Goal: Check status: Check status

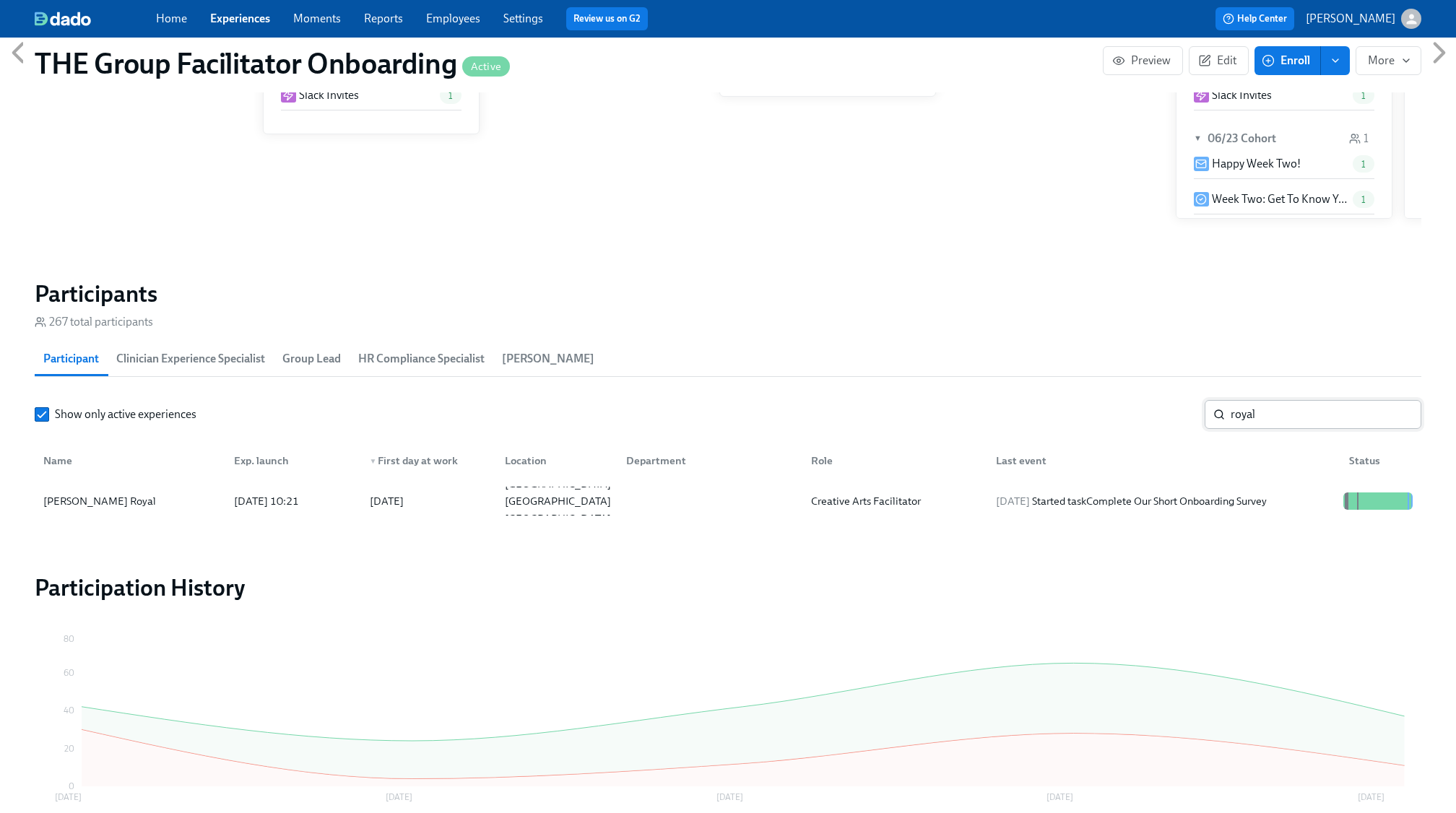
scroll to position [0, 20011]
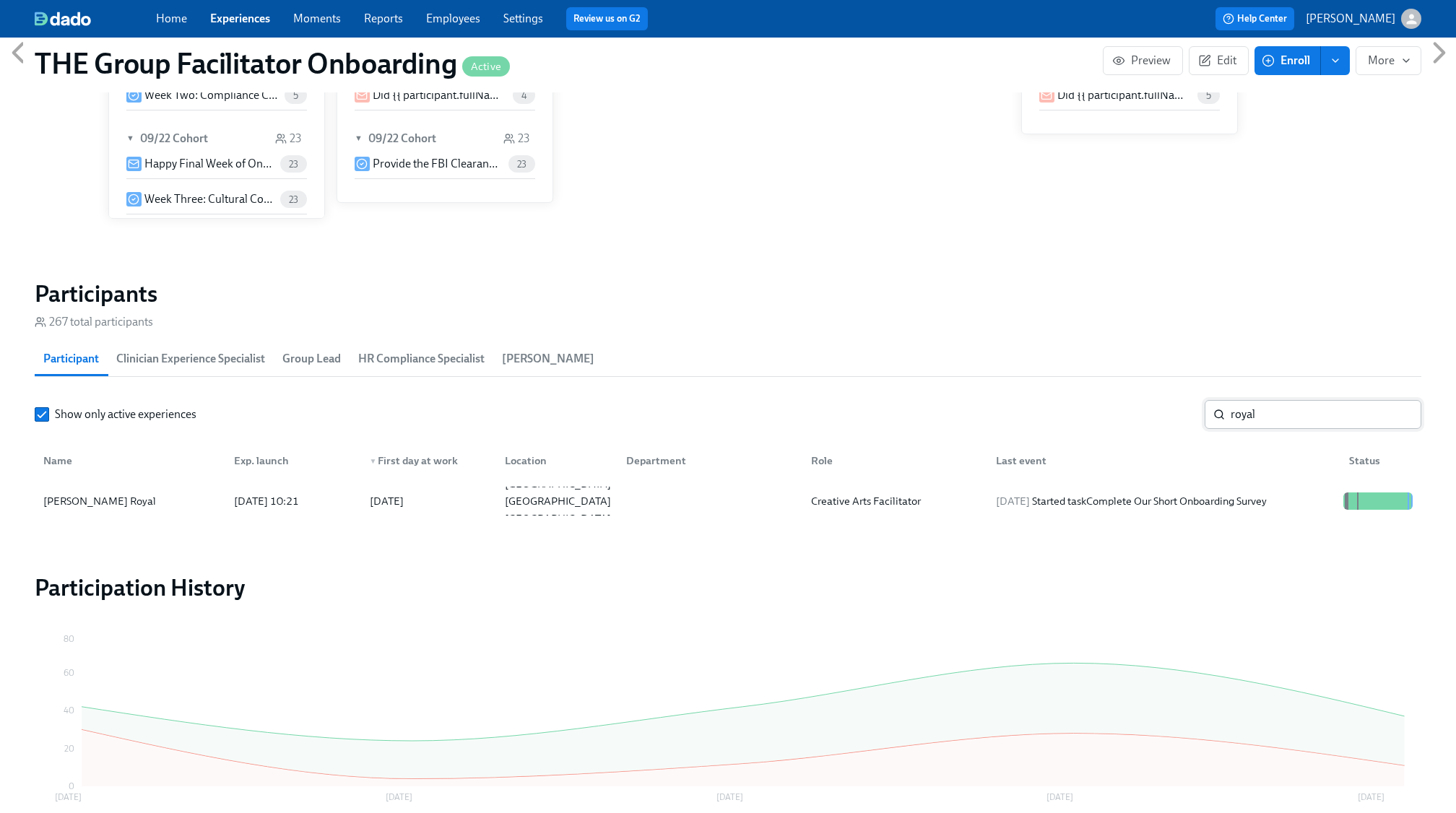
click at [1253, 419] on input "royal" at bounding box center [1326, 414] width 191 height 29
type input "[PERSON_NAME] [PERSON_NAME]"
click at [1231, 501] on div "[DATE] Completed task Schedule Onboarding Check-Out!" at bounding box center [1127, 501] width 273 height 17
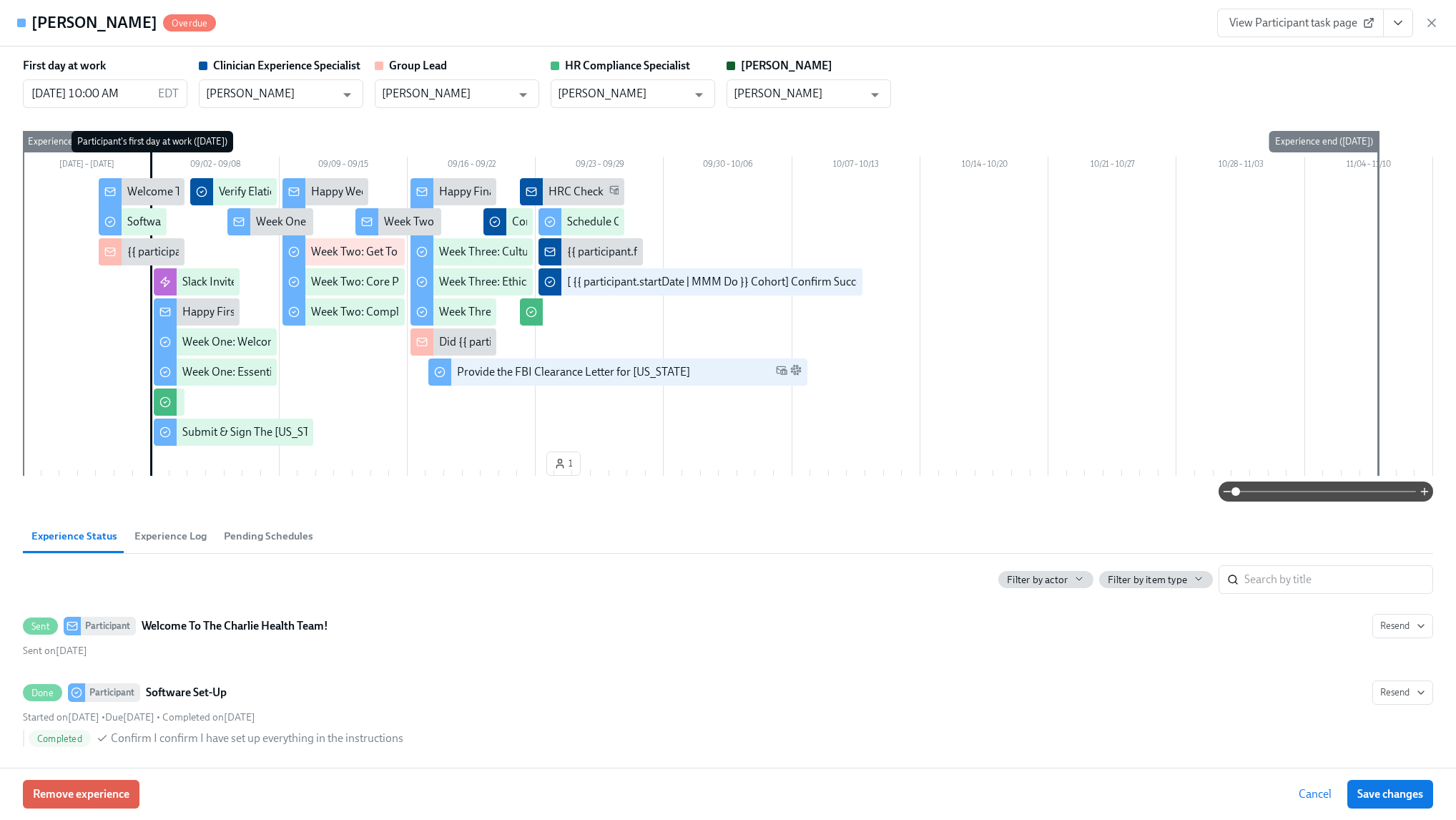
click at [1406, 26] on button "View task page" at bounding box center [1398, 23] width 30 height 28
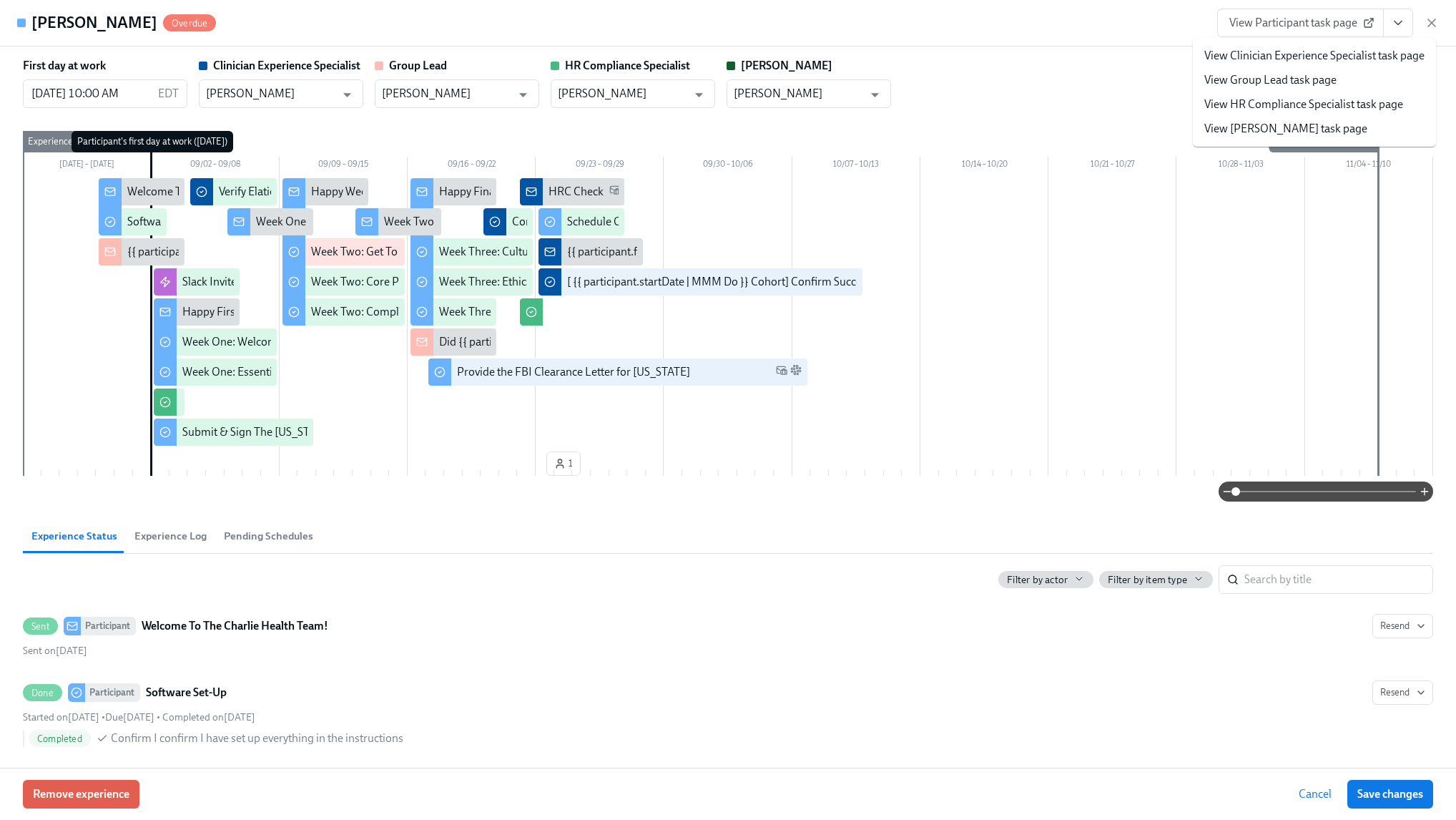
click at [1310, 48] on link "View Clinician Experience Specialist task page" at bounding box center [1314, 55] width 220 height 16
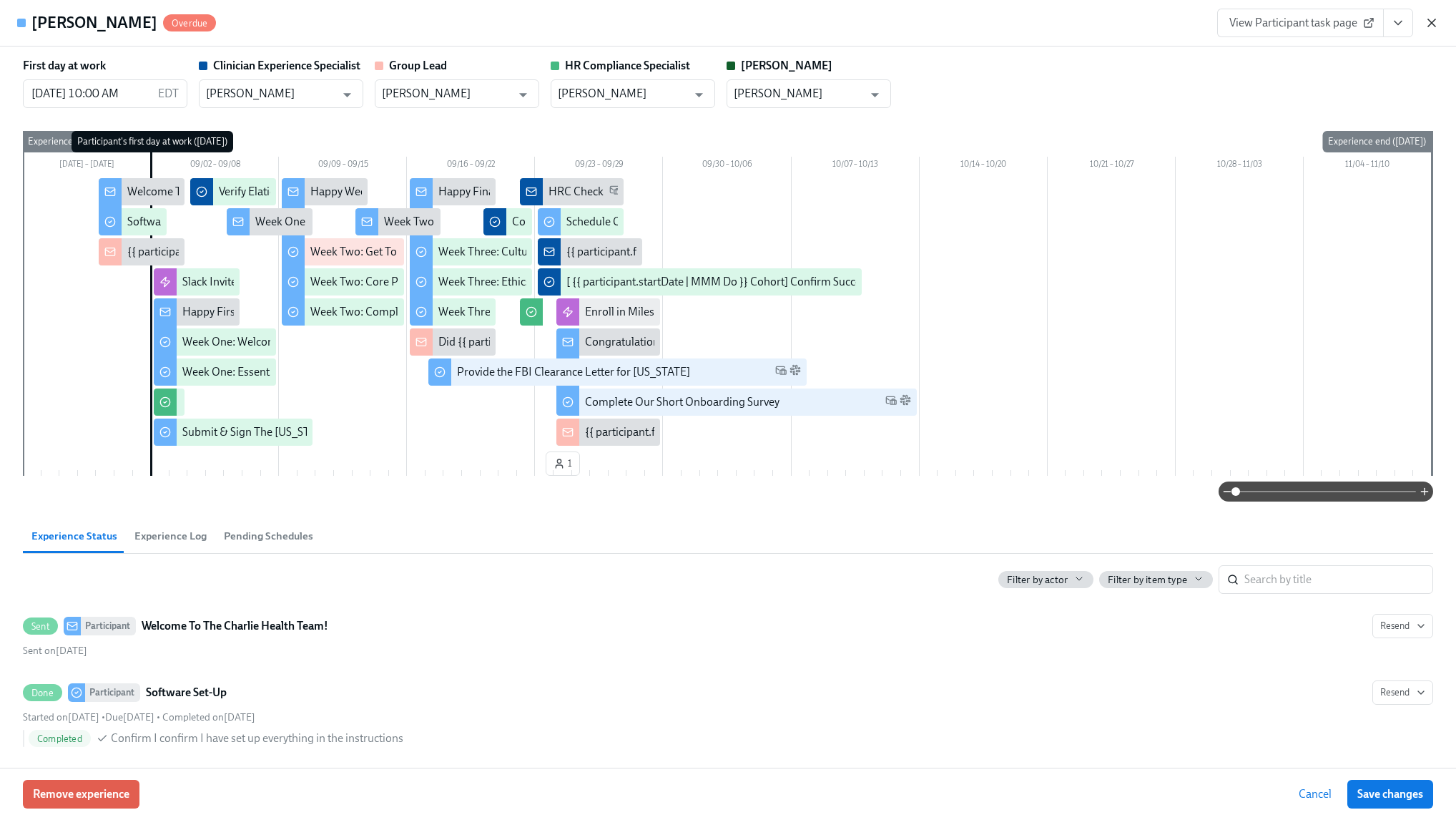
click at [1429, 22] on icon "button" at bounding box center [1431, 22] width 14 height 14
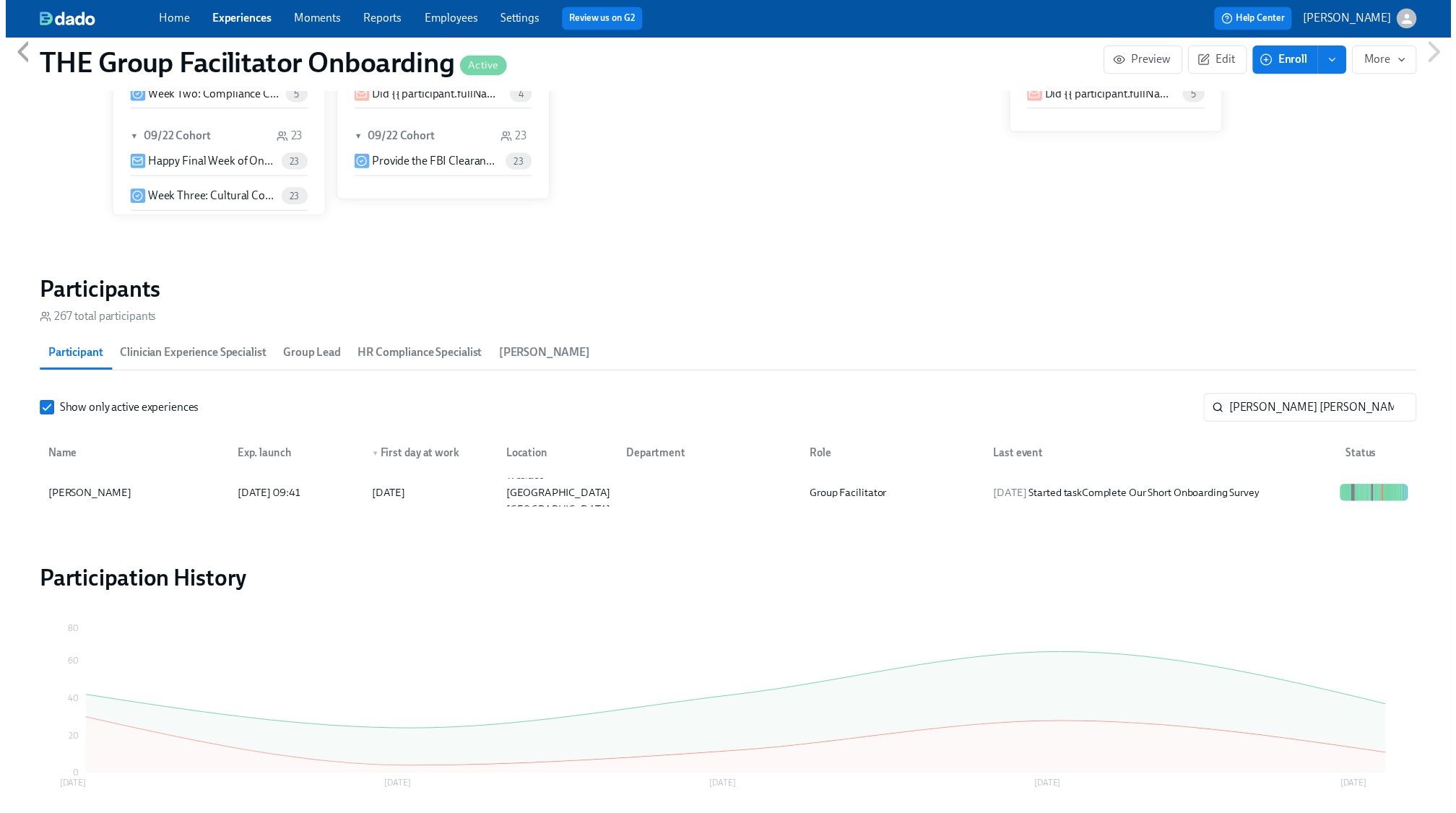
scroll to position [0, 20056]
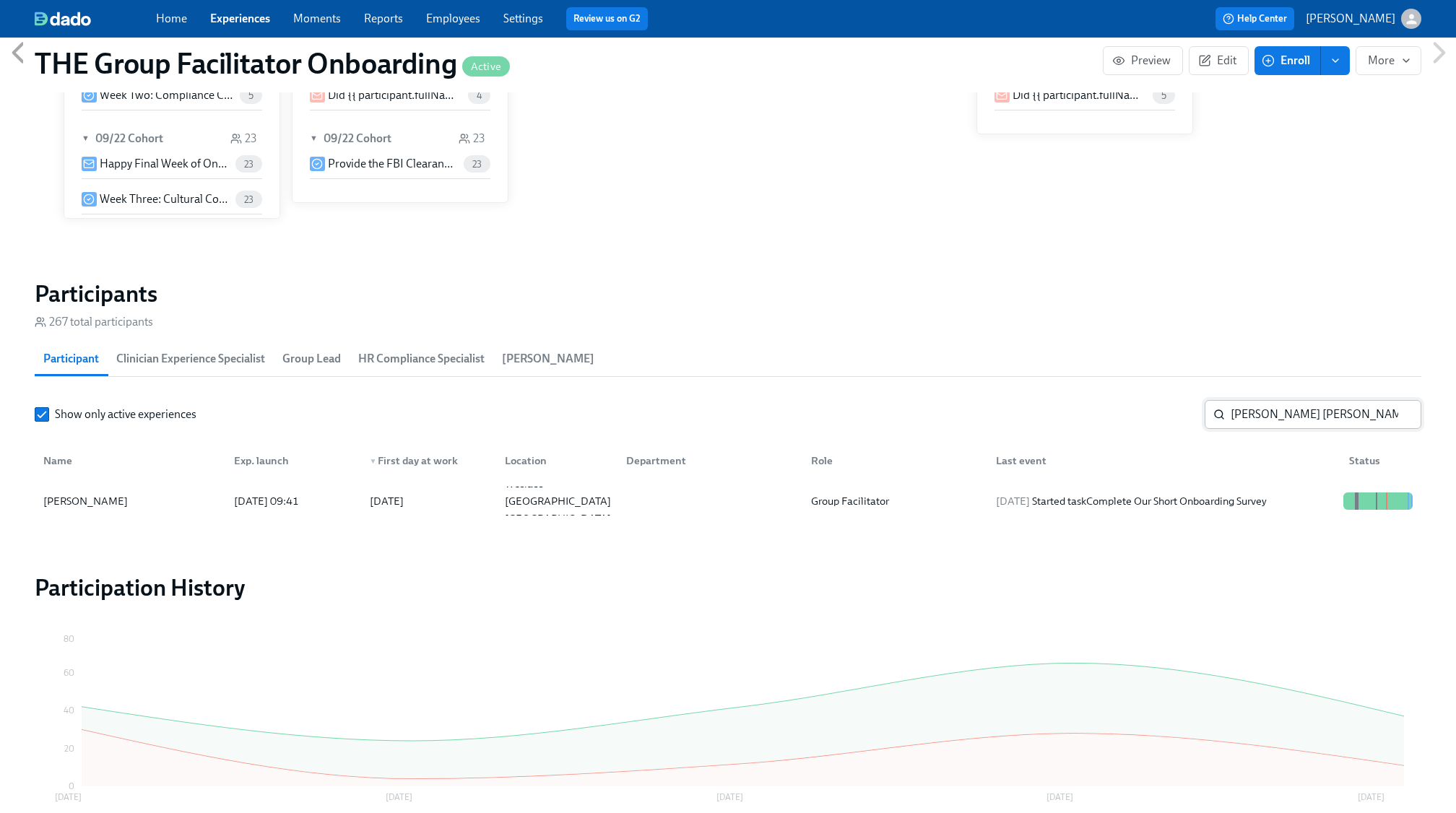
click at [1398, 417] on input "[PERSON_NAME] [PERSON_NAME]" at bounding box center [1326, 414] width 191 height 29
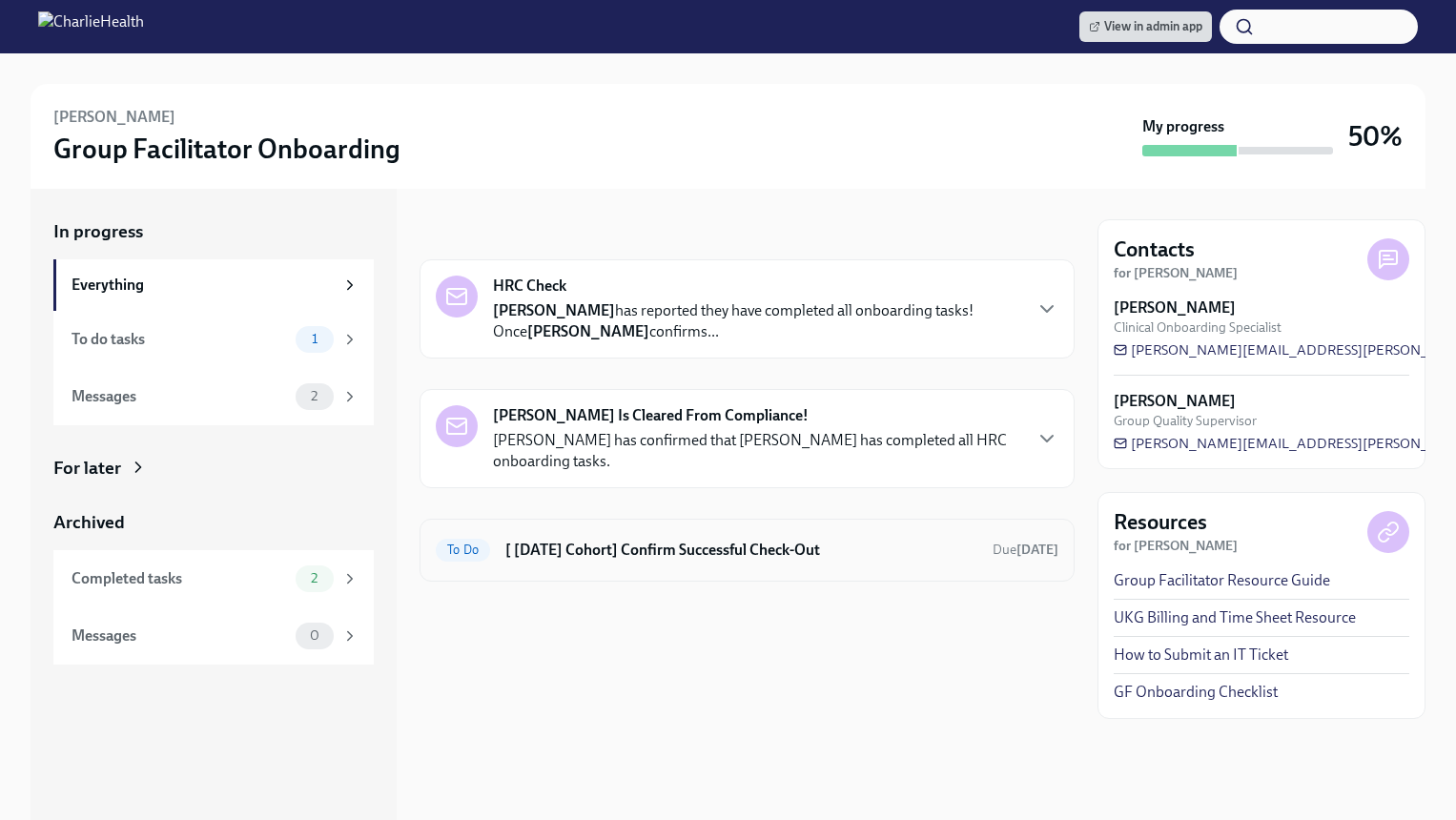
click at [731, 544] on h6 "[ [DATE] Cohort] Confirm Successful Check-Out" at bounding box center [741, 550] width 472 height 21
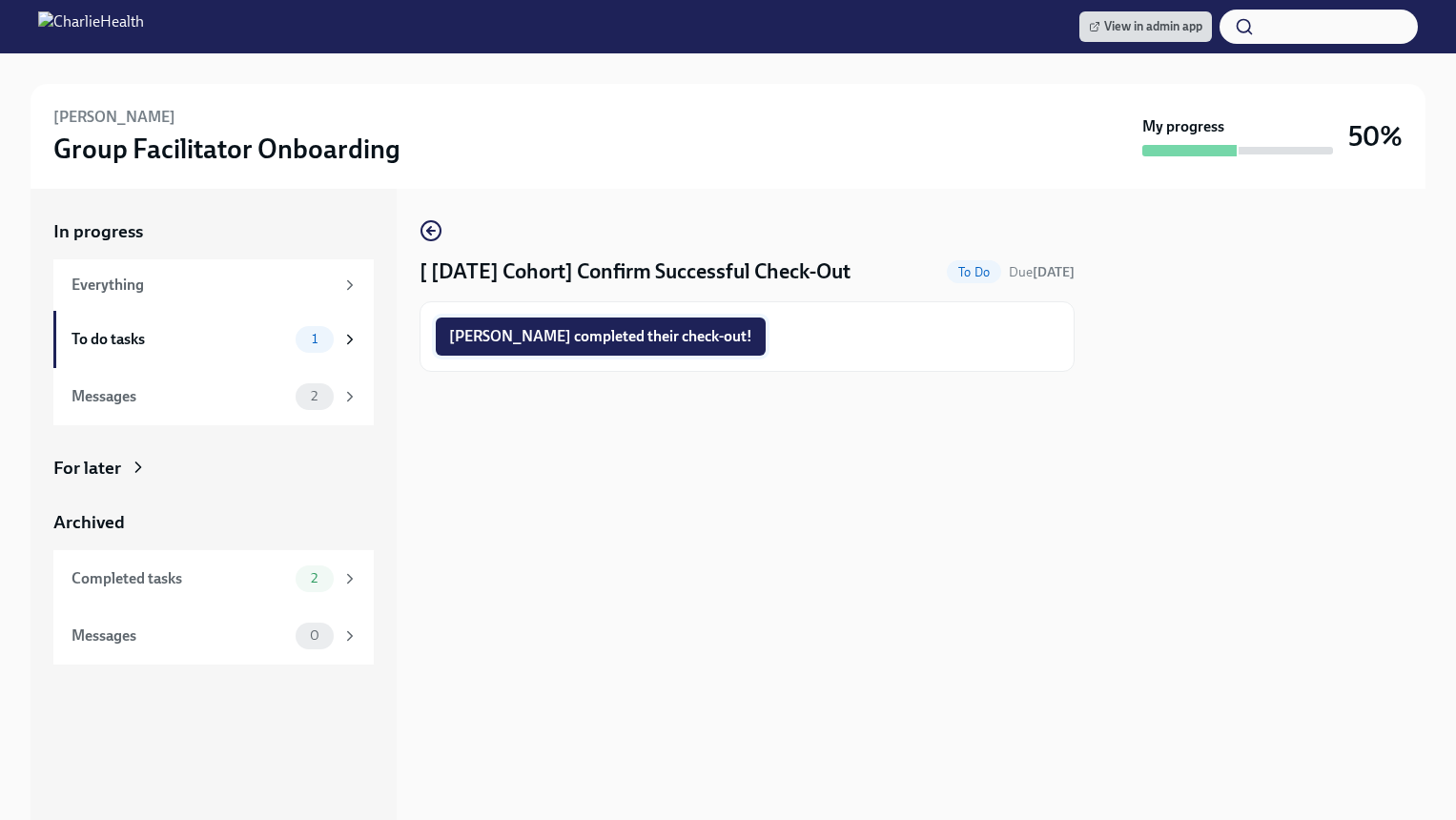
click at [596, 334] on span "[PERSON_NAME] completed their check-out!" at bounding box center [601, 336] width 303 height 19
